Goal: Information Seeking & Learning: Learn about a topic

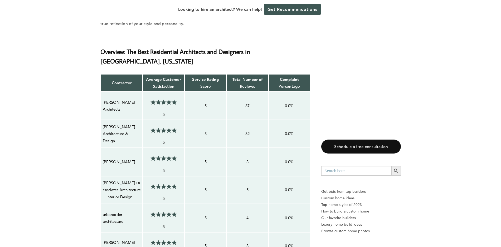
scroll to position [395, 0]
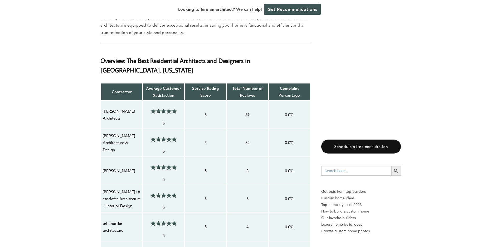
click at [115, 108] on p "[PERSON_NAME] Architects" at bounding box center [122, 115] width 38 height 14
drag, startPoint x: 122, startPoint y: 110, endPoint x: 102, endPoint y: 101, distance: 21.7
click at [102, 101] on td "[PERSON_NAME] Architects" at bounding box center [122, 115] width 42 height 28
copy p "[PERSON_NAME] Architects"
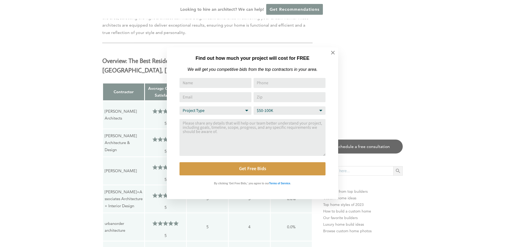
click at [121, 132] on div "Find out how much your project will cost for FREE We will get you competitive b…" at bounding box center [252, 123] width 505 height 247
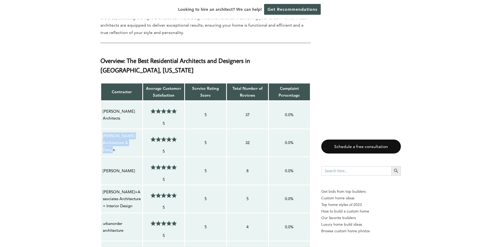
drag, startPoint x: 117, startPoint y: 142, endPoint x: 102, endPoint y: 127, distance: 20.9
click at [102, 129] on td "[PERSON_NAME] Architecture & Design" at bounding box center [122, 143] width 42 height 28
copy p "[PERSON_NAME] Architecture & Design"
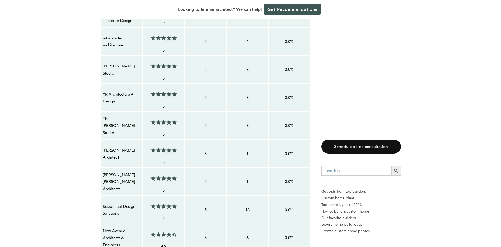
scroll to position [577, 0]
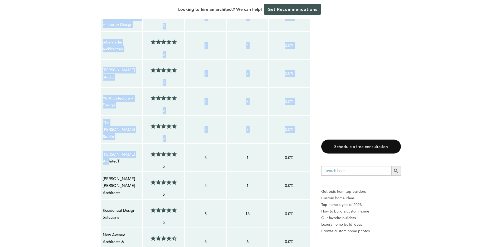
drag, startPoint x: 135, startPoint y: 149, endPoint x: 91, endPoint y: 145, distance: 43.7
click at [125, 151] on p "[PERSON_NAME] ArchitecT" at bounding box center [122, 158] width 38 height 14
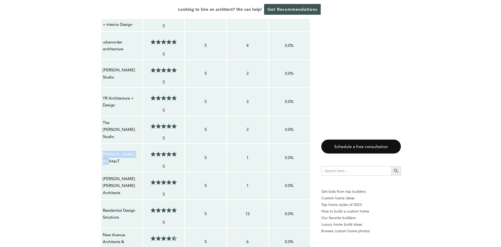
drag, startPoint x: 133, startPoint y: 149, endPoint x: 103, endPoint y: 147, distance: 29.9
click at [103, 151] on p "[PERSON_NAME] ArchitecT" at bounding box center [122, 158] width 38 height 14
copy p "[PERSON_NAME] ArchitecT"
drag, startPoint x: 133, startPoint y: 120, endPoint x: 103, endPoint y: 118, distance: 30.4
click at [103, 119] on p "The [PERSON_NAME] Studio" at bounding box center [122, 129] width 38 height 21
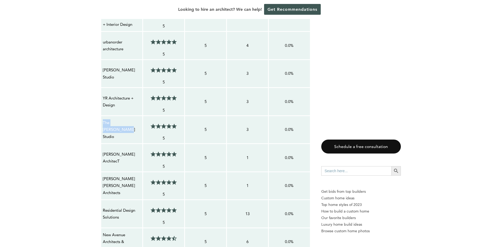
copy p "The [PERSON_NAME] Studio"
